Goal: Check status: Check status

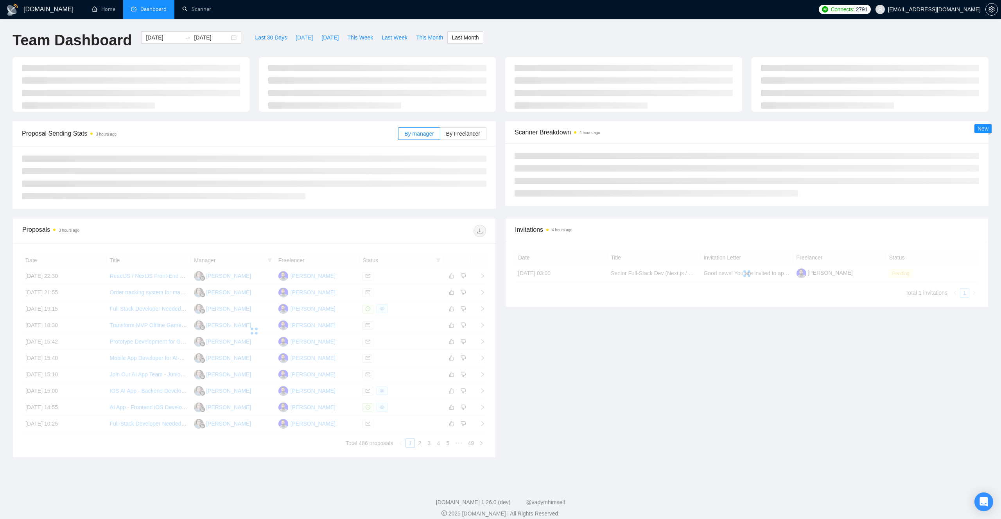
click at [296, 40] on span "[DATE]" at bounding box center [304, 37] width 17 height 9
type input "[DATE]"
